Goal: Find specific page/section: Find specific page/section

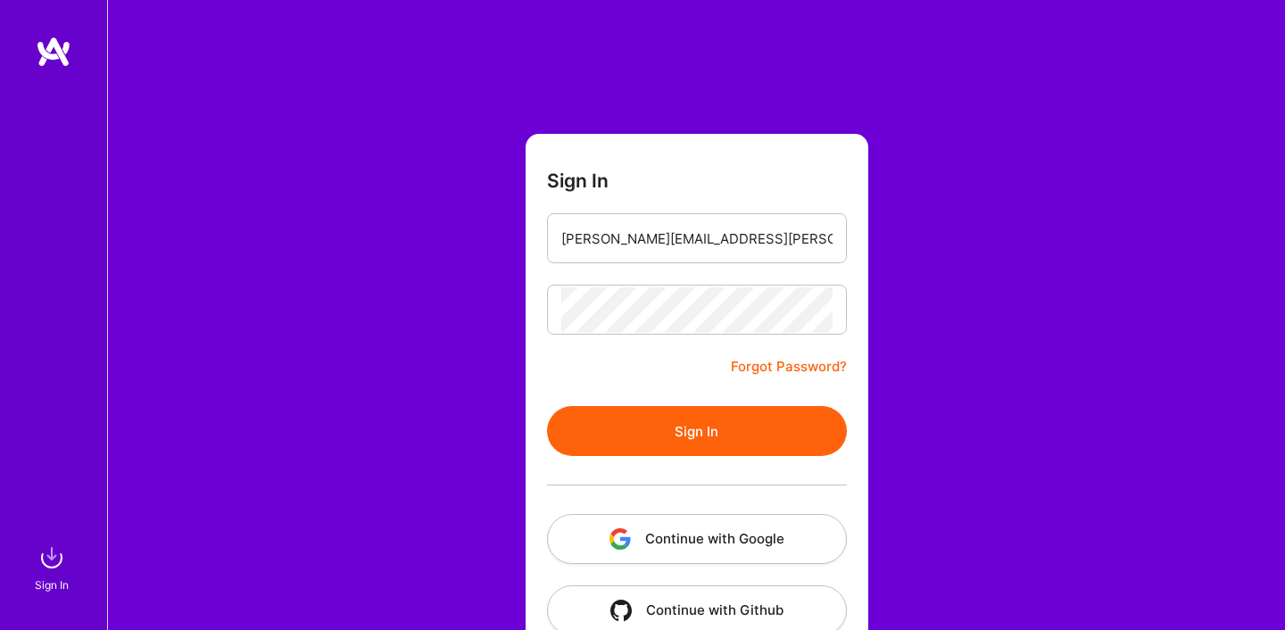
click at [653, 443] on button "Sign In" at bounding box center [697, 431] width 300 height 50
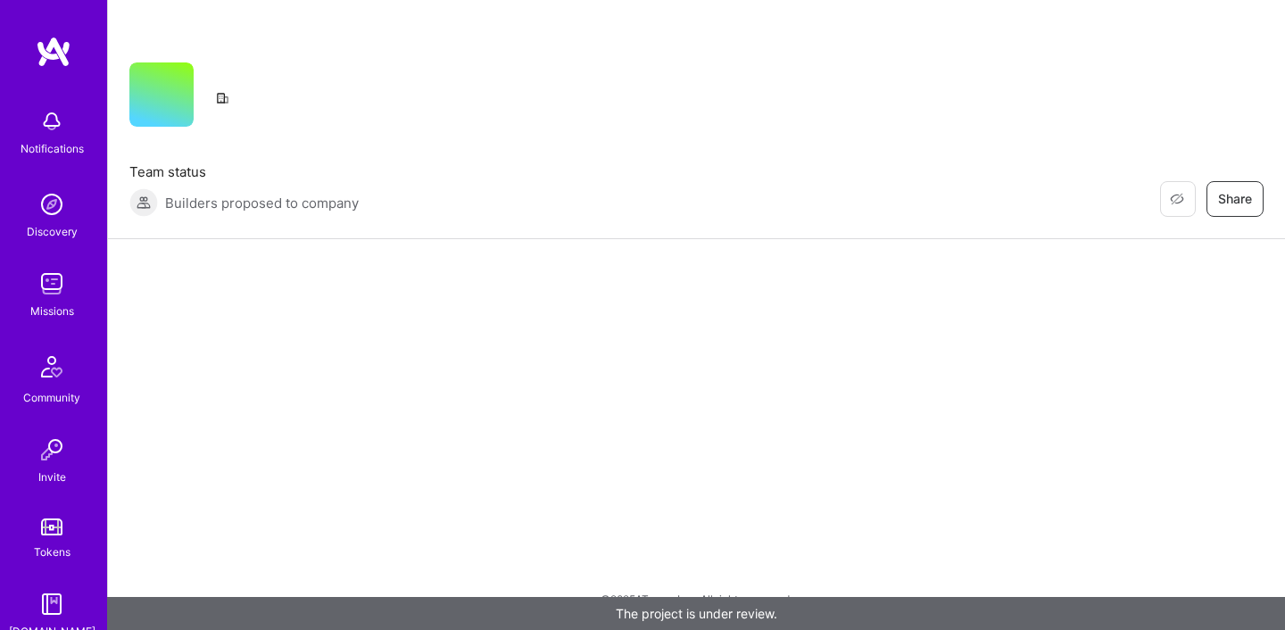
click at [57, 46] on img at bounding box center [54, 52] width 36 height 32
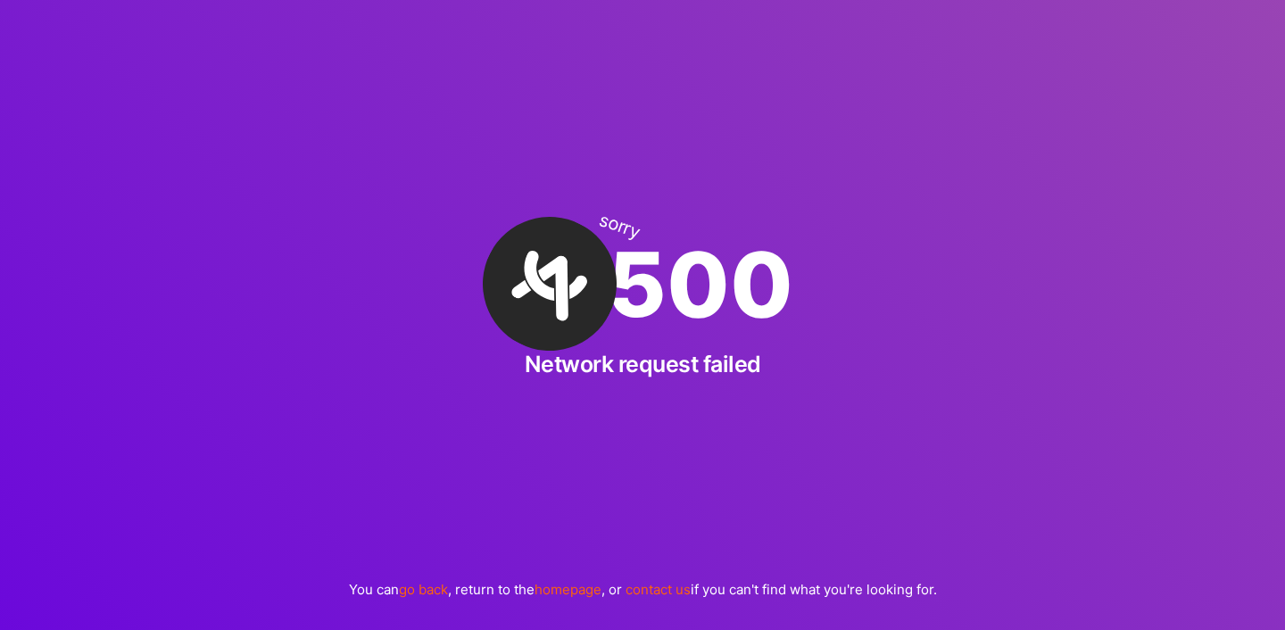
click at [426, 589] on link "go back" at bounding box center [423, 589] width 49 height 17
